Goal: Check status: Check status

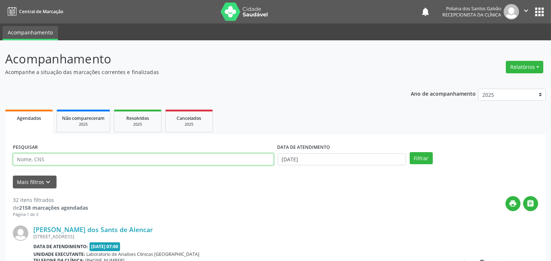
click at [118, 161] on input "text" at bounding box center [143, 159] width 261 height 12
type input "RANIEL"
click at [410, 152] on button "Filtrar" at bounding box center [421, 158] width 23 height 12
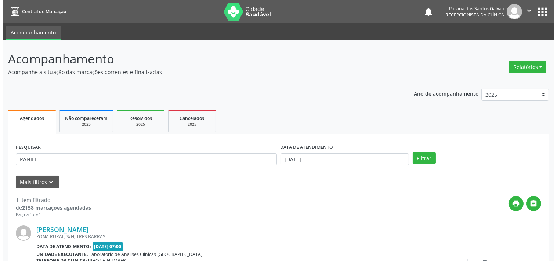
scroll to position [68, 0]
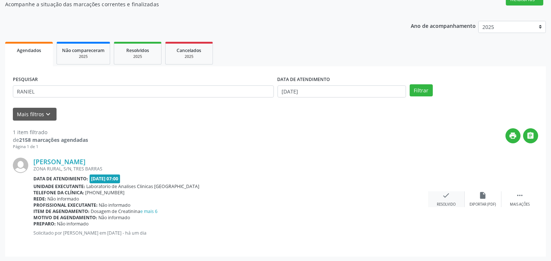
click at [445, 197] on icon "check" at bounding box center [446, 196] width 8 height 8
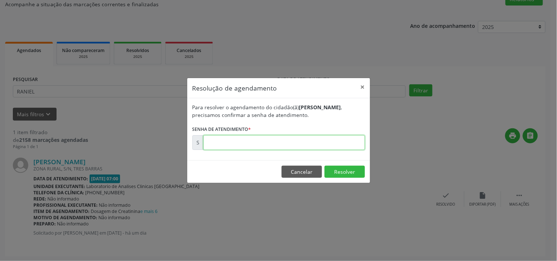
click at [349, 147] on input "text" at bounding box center [283, 142] width 161 height 15
type input "00179449"
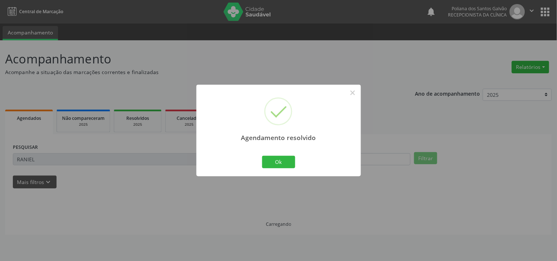
scroll to position [0, 0]
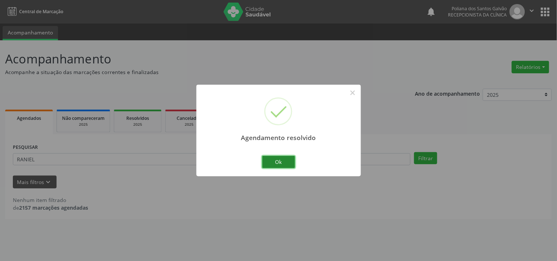
click at [281, 165] on button "Ok" at bounding box center [278, 162] width 33 height 12
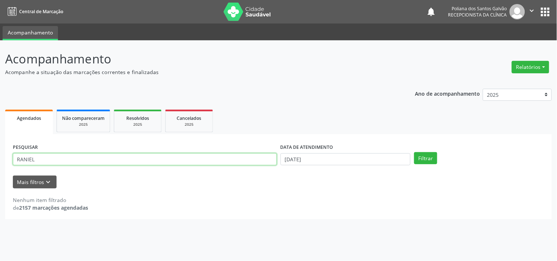
drag, startPoint x: 240, startPoint y: 164, endPoint x: 0, endPoint y: 99, distance: 248.9
click at [0, 108] on div "Acompanhamento Acompanhe a situação das marcações correntes e finalizadas Relat…" at bounding box center [278, 150] width 557 height 221
type input "JERUZA"
click at [414, 152] on button "Filtrar" at bounding box center [425, 158] width 23 height 12
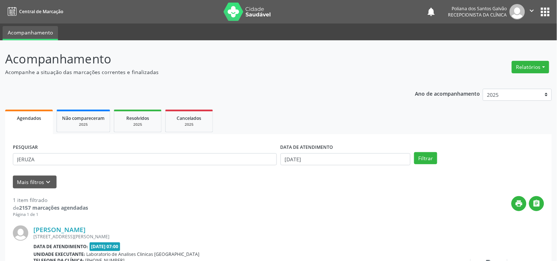
scroll to position [68, 0]
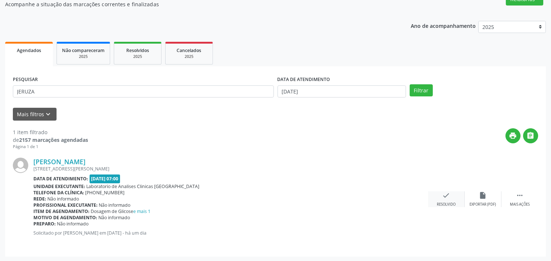
click at [446, 196] on icon "check" at bounding box center [446, 196] width 8 height 8
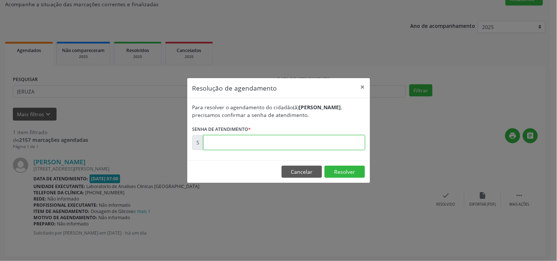
click at [331, 146] on input "text" at bounding box center [283, 142] width 161 height 15
type input "00179447"
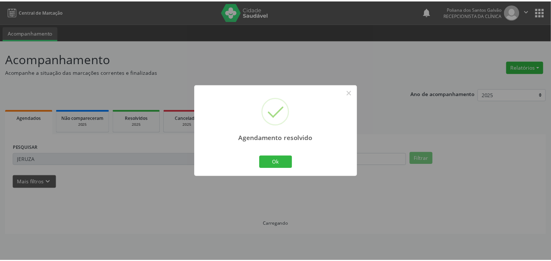
scroll to position [0, 0]
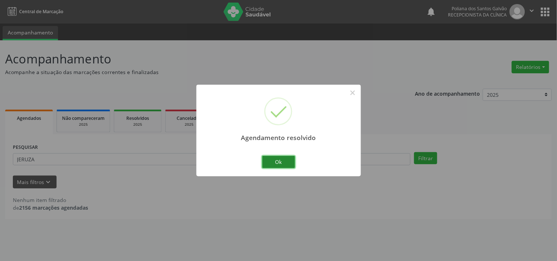
click at [269, 164] on button "Ok" at bounding box center [278, 162] width 33 height 12
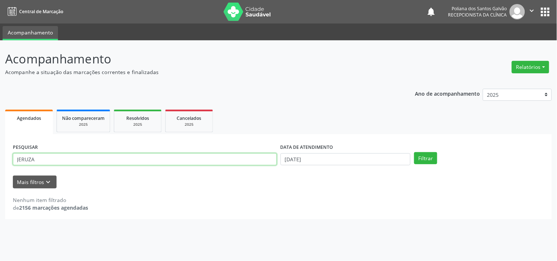
drag, startPoint x: 259, startPoint y: 163, endPoint x: 0, endPoint y: 9, distance: 301.2
click at [0, 28] on div "Central de Marcação notifications Poliana dos Santos Galvão Recepcionista da cl…" at bounding box center [278, 130] width 557 height 261
type input "LUCAS"
click at [414, 152] on button "Filtrar" at bounding box center [425, 158] width 23 height 12
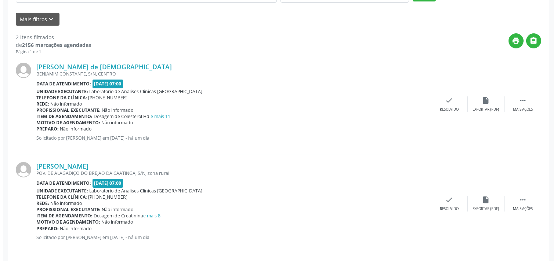
scroll to position [167, 0]
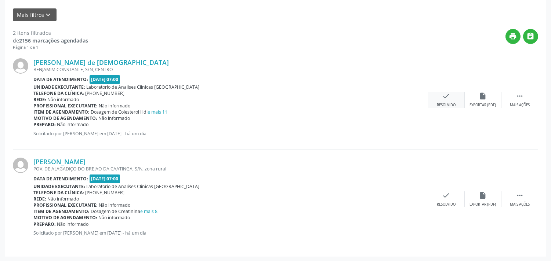
click at [443, 97] on icon "check" at bounding box center [446, 96] width 8 height 8
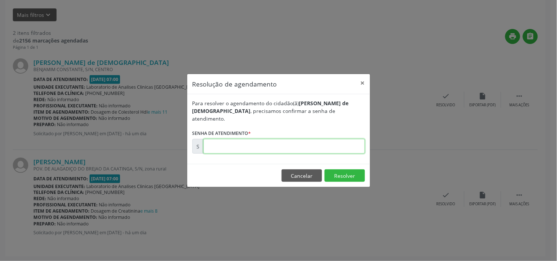
click at [300, 144] on input "text" at bounding box center [283, 146] width 161 height 15
type input "00179463"
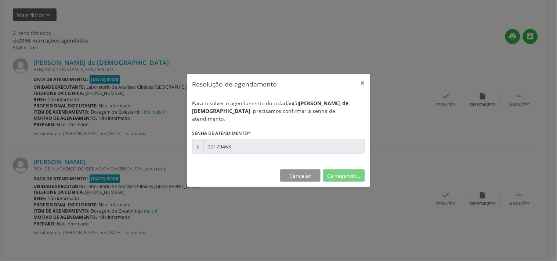
scroll to position [0, 0]
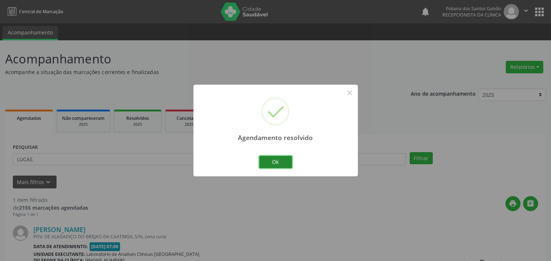
click at [274, 159] on button "Ok" at bounding box center [275, 162] width 33 height 12
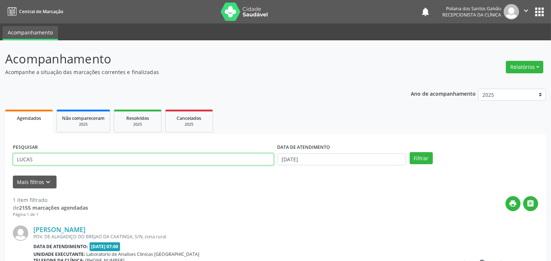
drag, startPoint x: 244, startPoint y: 153, endPoint x: 0, endPoint y: 15, distance: 280.4
click at [0, 53] on div "Acompanhamento Acompanhe a situação das marcações correntes e finalizadas Relat…" at bounding box center [275, 185] width 551 height 290
type input "MAIRA"
click at [410, 152] on button "Filtrar" at bounding box center [421, 158] width 23 height 12
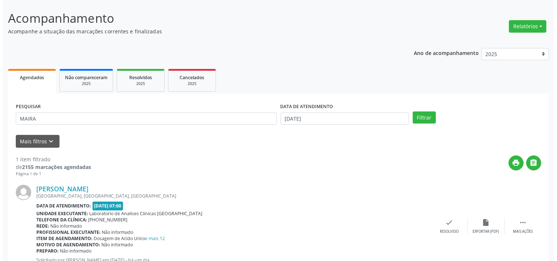
scroll to position [68, 0]
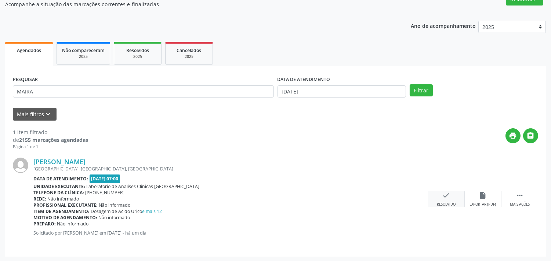
click at [440, 195] on div "check Resolvido" at bounding box center [446, 200] width 37 height 16
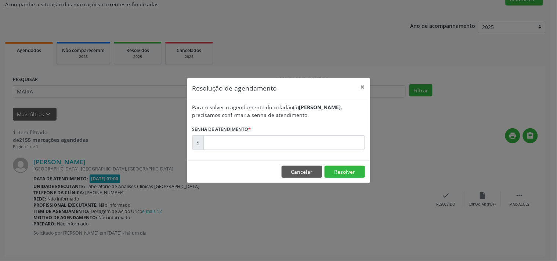
drag, startPoint x: 328, startPoint y: 150, endPoint x: 328, endPoint y: 145, distance: 5.1
click at [328, 150] on div "Para resolver o agendamento do cidadão(ã) [PERSON_NAME] , precisamos confirmar …" at bounding box center [278, 129] width 183 height 62
click at [327, 140] on input "text" at bounding box center [283, 142] width 161 height 15
type input "00179428"
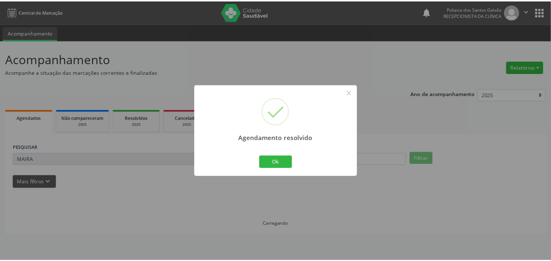
scroll to position [0, 0]
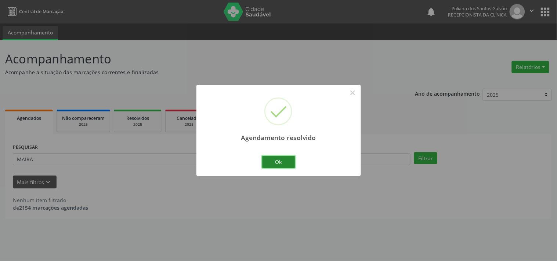
click at [276, 160] on button "Ok" at bounding box center [278, 162] width 33 height 12
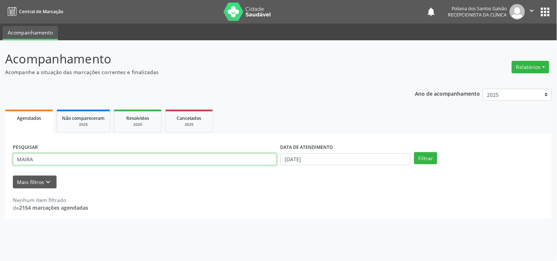
drag, startPoint x: 247, startPoint y: 157, endPoint x: 0, endPoint y: 15, distance: 284.6
click at [0, 15] on div "Central de Marcação notifications Poliana dos Santos Galvão Recepcionista da cl…" at bounding box center [278, 130] width 557 height 261
type input "[PERSON_NAME]"
click at [414, 152] on button "Filtrar" at bounding box center [425, 158] width 23 height 12
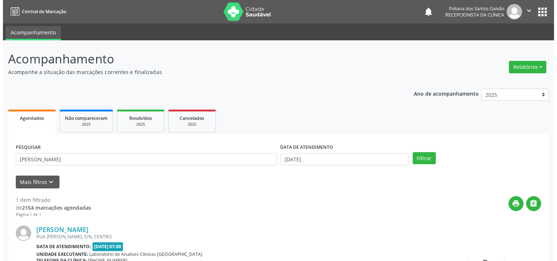
scroll to position [68, 0]
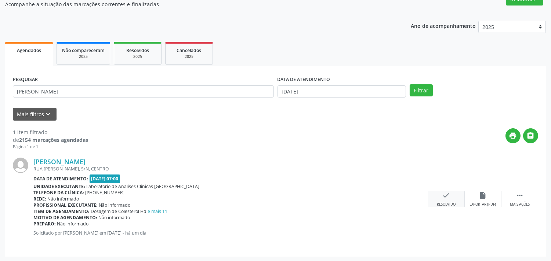
click at [443, 196] on icon "check" at bounding box center [446, 196] width 8 height 8
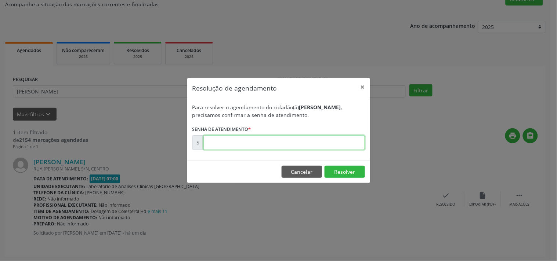
click at [322, 144] on input "text" at bounding box center [283, 142] width 161 height 15
type input "00179467"
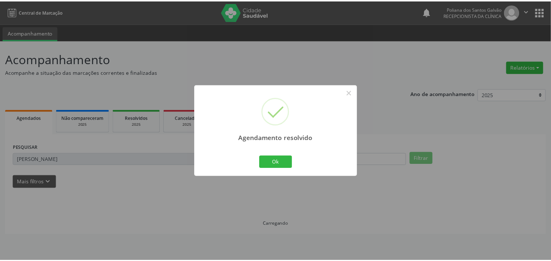
scroll to position [0, 0]
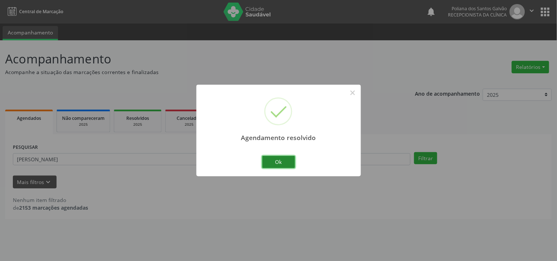
click at [284, 161] on button "Ok" at bounding box center [278, 162] width 33 height 12
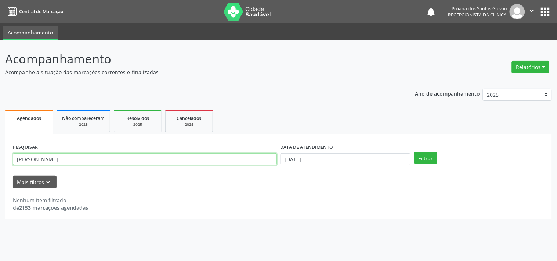
drag, startPoint x: 228, startPoint y: 153, endPoint x: 0, endPoint y: 61, distance: 245.8
click at [0, 50] on div "Acompanhamento Acompanhe a situação das marcações correntes e finalizadas Relat…" at bounding box center [278, 150] width 557 height 221
type input "MEIRE"
click at [414, 152] on button "Filtrar" at bounding box center [425, 158] width 23 height 12
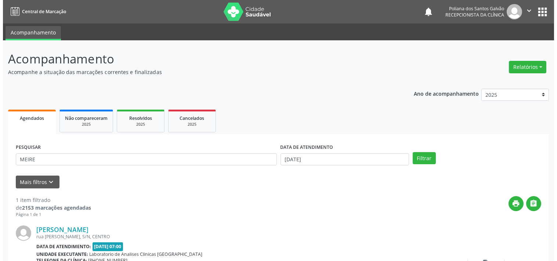
scroll to position [68, 0]
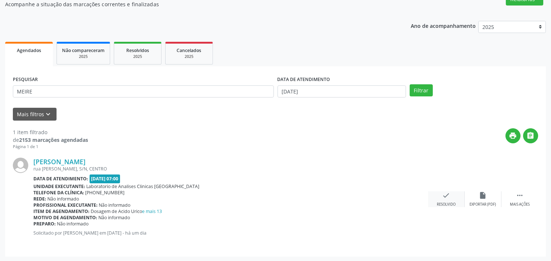
click at [444, 196] on icon "check" at bounding box center [446, 196] width 8 height 8
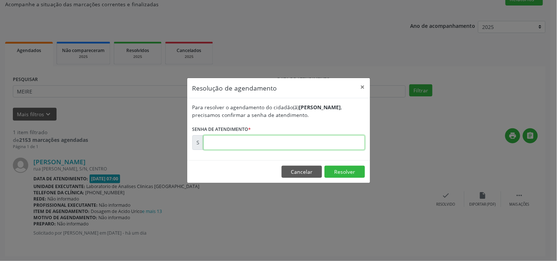
click at [352, 148] on input "text" at bounding box center [283, 142] width 161 height 15
type input "00179441"
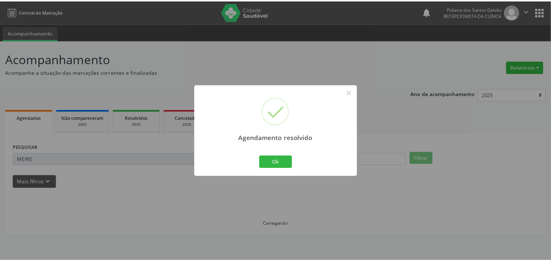
scroll to position [0, 0]
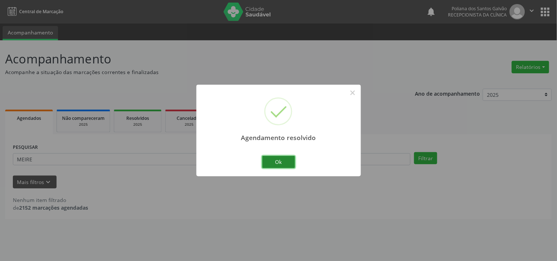
click at [275, 166] on button "Ok" at bounding box center [278, 162] width 33 height 12
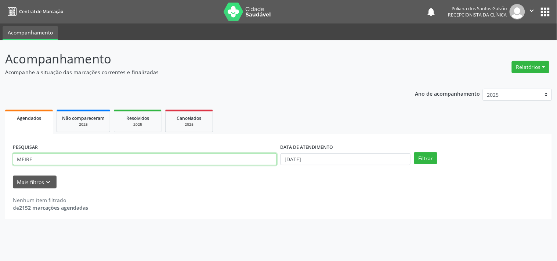
drag, startPoint x: 230, startPoint y: 159, endPoint x: 0, endPoint y: 80, distance: 243.3
click at [0, 83] on div "Acompanhamento Acompanhe a situação das marcações correntes e finalizadas Relat…" at bounding box center [278, 150] width 557 height 221
type input "STEF"
click at [414, 152] on button "Filtrar" at bounding box center [425, 158] width 23 height 12
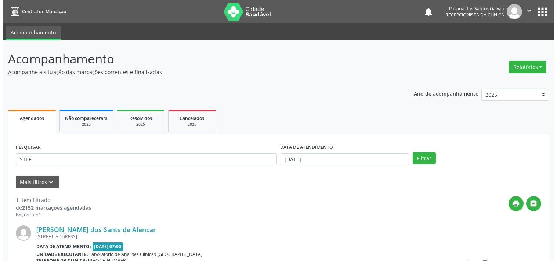
scroll to position [68, 0]
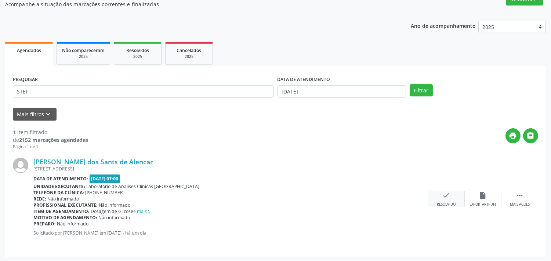
click at [439, 194] on div "check Resolvido" at bounding box center [446, 200] width 37 height 16
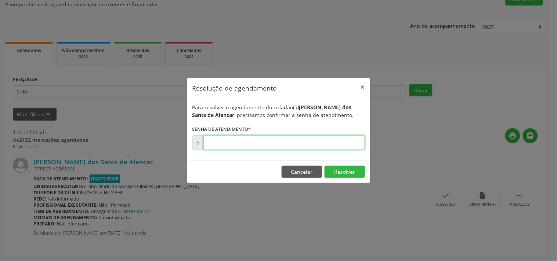
click at [336, 146] on input "text" at bounding box center [283, 142] width 161 height 15
type input "00179423"
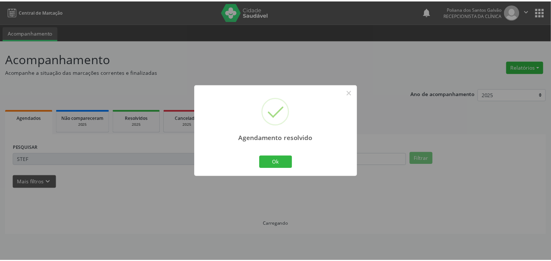
scroll to position [0, 0]
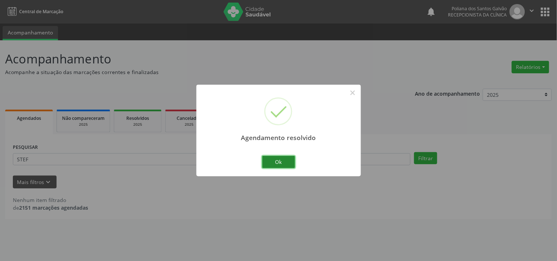
click at [287, 161] on button "Ok" at bounding box center [278, 162] width 33 height 12
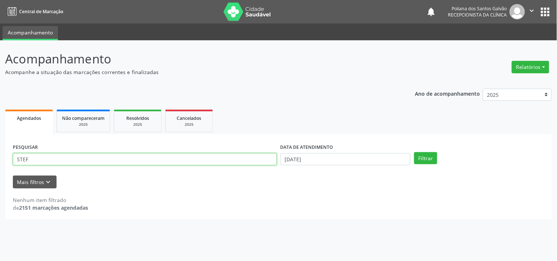
drag, startPoint x: 226, startPoint y: 164, endPoint x: 0, endPoint y: 60, distance: 249.0
click at [0, 63] on div "Acompanhamento Acompanhe a situação das marcações correntes e finalizadas Relat…" at bounding box center [278, 150] width 557 height 221
type input "JUCIENE"
click at [414, 152] on button "Filtrar" at bounding box center [425, 158] width 23 height 12
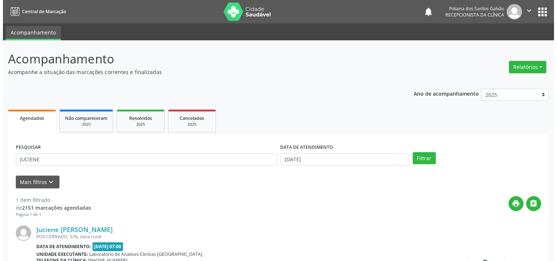
scroll to position [68, 0]
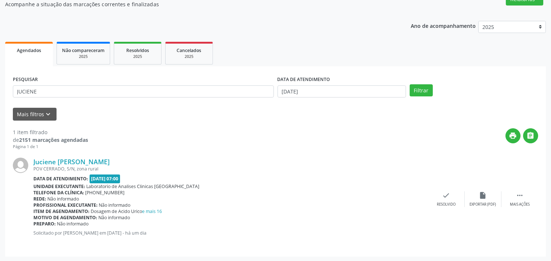
click at [444, 188] on div "Juciene [PERSON_NAME] POV CERRADO, S/N, zona rural Data de atendimento: [DATE] …" at bounding box center [275, 199] width 525 height 99
click at [444, 195] on icon "check" at bounding box center [446, 196] width 8 height 8
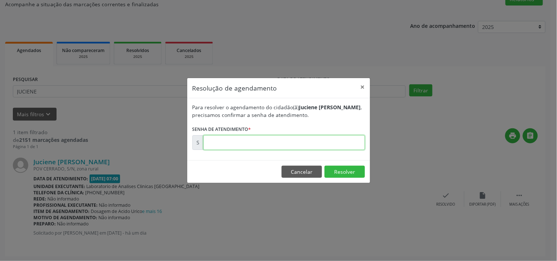
drag, startPoint x: 333, startPoint y: 142, endPoint x: 325, endPoint y: 144, distance: 7.8
click at [333, 142] on input "text" at bounding box center [283, 142] width 161 height 15
type input "00179437"
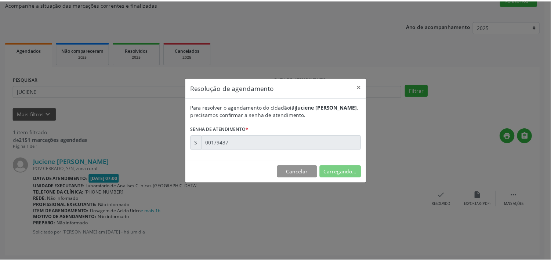
scroll to position [0, 0]
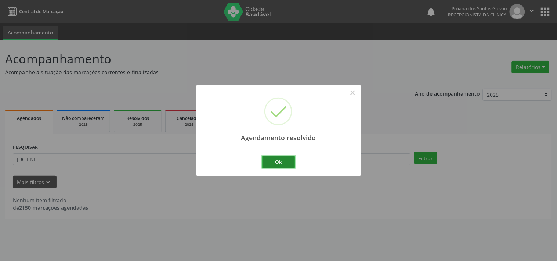
click at [274, 164] on button "Ok" at bounding box center [278, 162] width 33 height 12
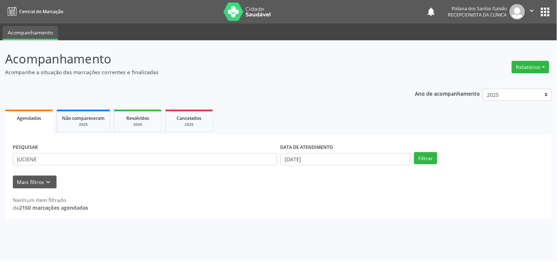
click at [337, 152] on div "DATA DE ATENDIMENTO" at bounding box center [345, 147] width 130 height 11
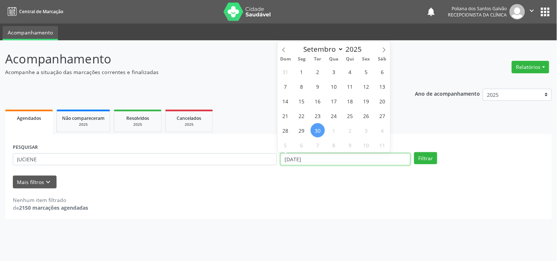
click at [338, 156] on input "[DATE]" at bounding box center [345, 159] width 130 height 12
click at [320, 113] on span "23" at bounding box center [318, 116] width 14 height 14
type input "[DATE]"
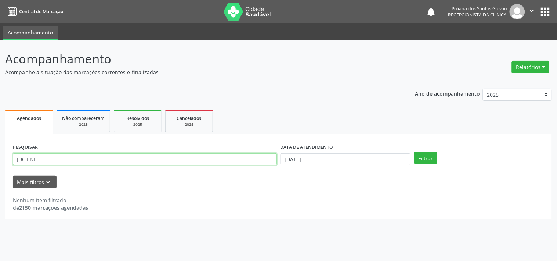
click at [236, 156] on input "JUCIENE" at bounding box center [145, 159] width 264 height 12
drag, startPoint x: 236, startPoint y: 156, endPoint x: 0, endPoint y: 77, distance: 249.2
click at [19, 105] on div "Ano de acompanhamento 2025 2024 2023 Agendados Não compareceram 2025 Resolvidos…" at bounding box center [278, 152] width 547 height 136
type input "[PERSON_NAME]"
click at [414, 152] on button "Filtrar" at bounding box center [425, 158] width 23 height 12
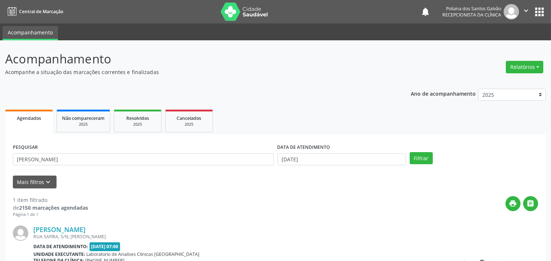
scroll to position [68, 0]
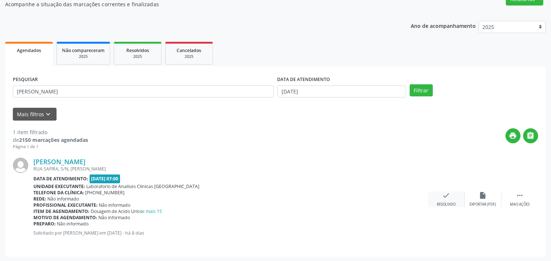
click at [437, 197] on div "check Resolvido" at bounding box center [446, 200] width 37 height 16
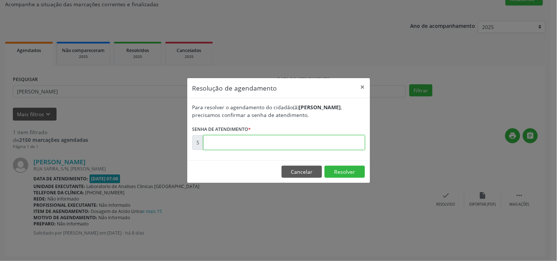
click at [329, 144] on input "text" at bounding box center [283, 142] width 161 height 15
drag, startPoint x: 309, startPoint y: 171, endPoint x: 311, endPoint y: 186, distance: 14.8
click at [309, 171] on button "Cancelar" at bounding box center [302, 172] width 40 height 12
